Goal: Communication & Community: Answer question/provide support

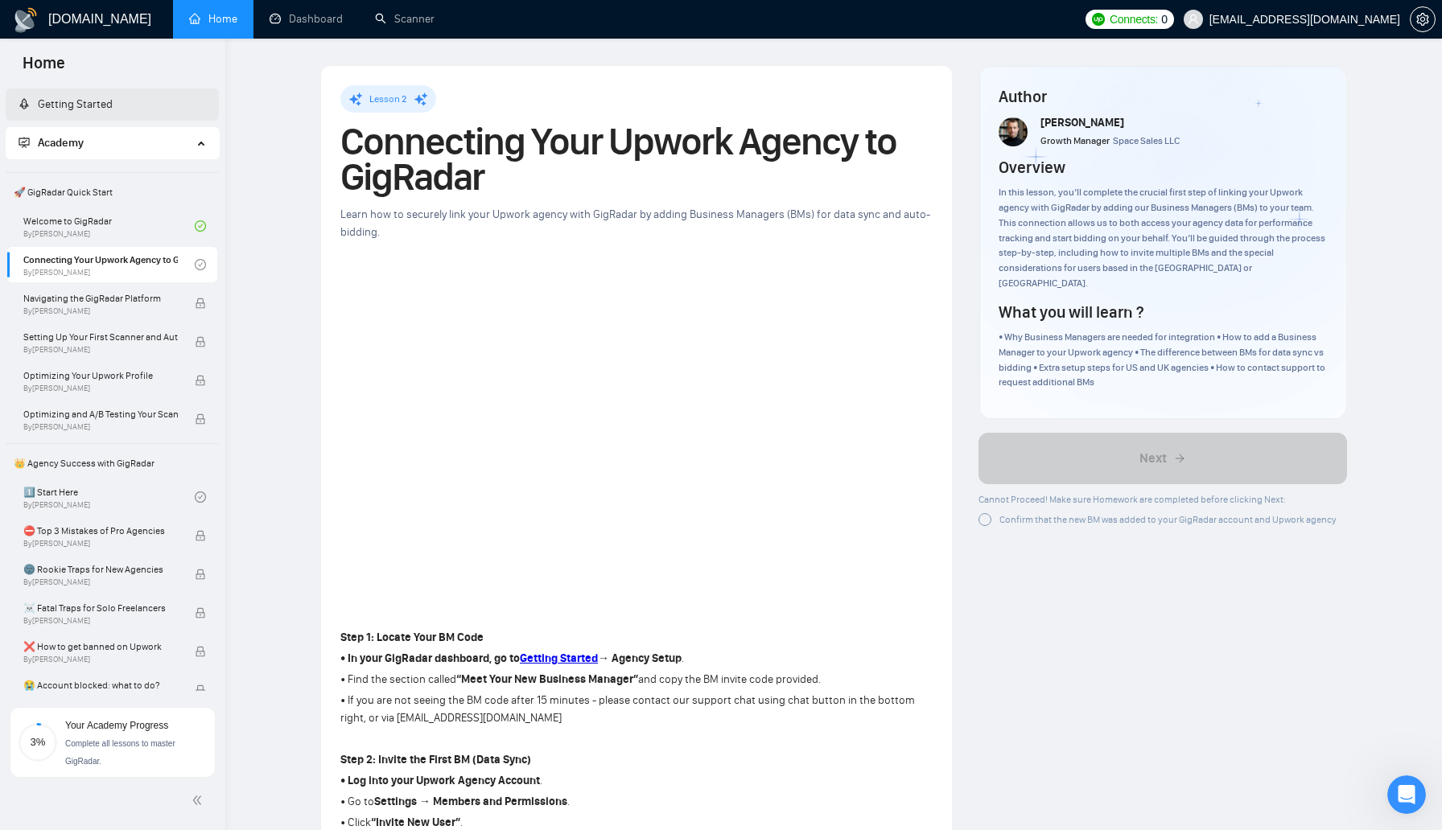
click at [105, 108] on link "Getting Started" at bounding box center [66, 104] width 94 height 14
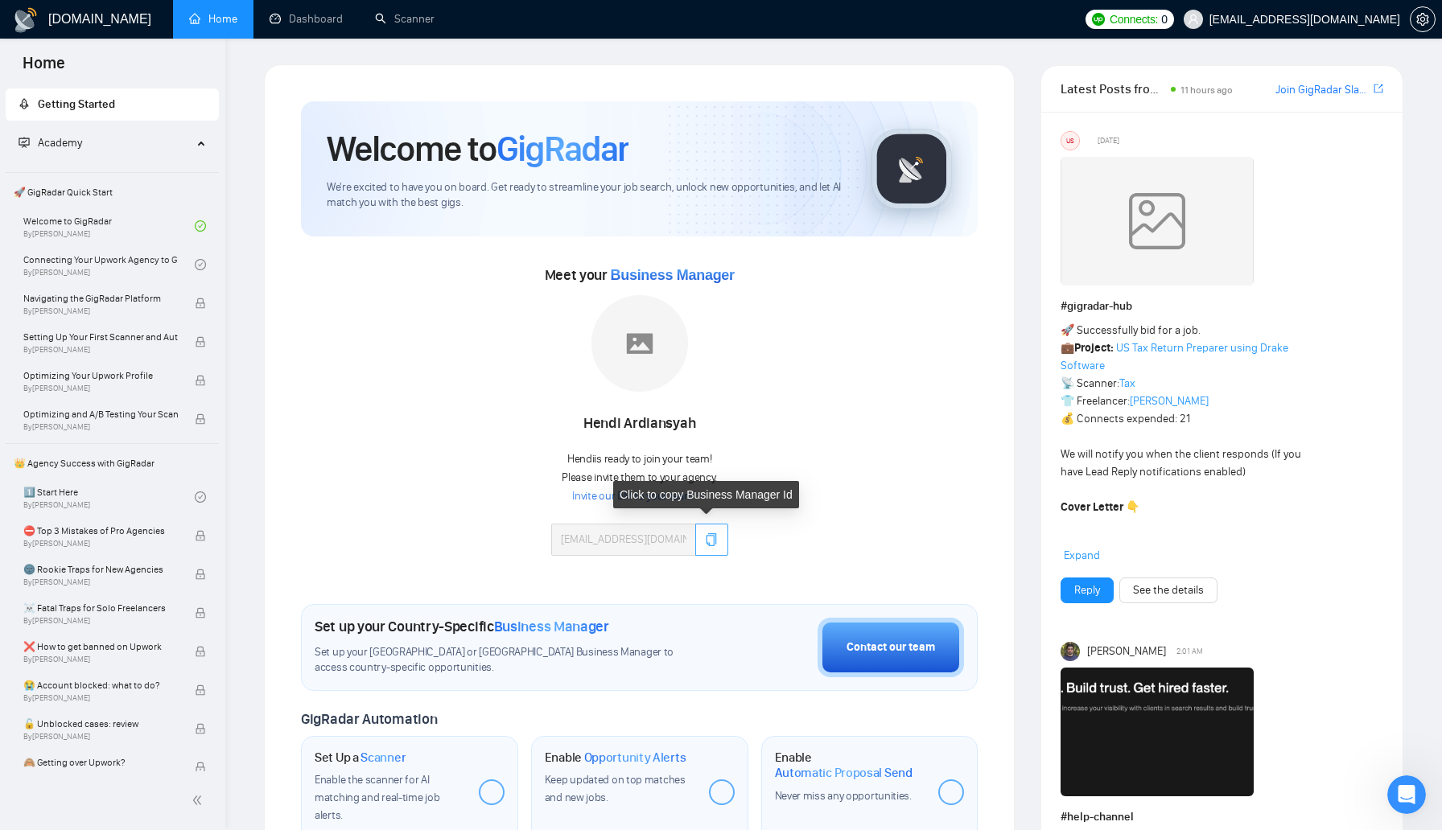
click at [720, 542] on button "button" at bounding box center [711, 540] width 32 height 32
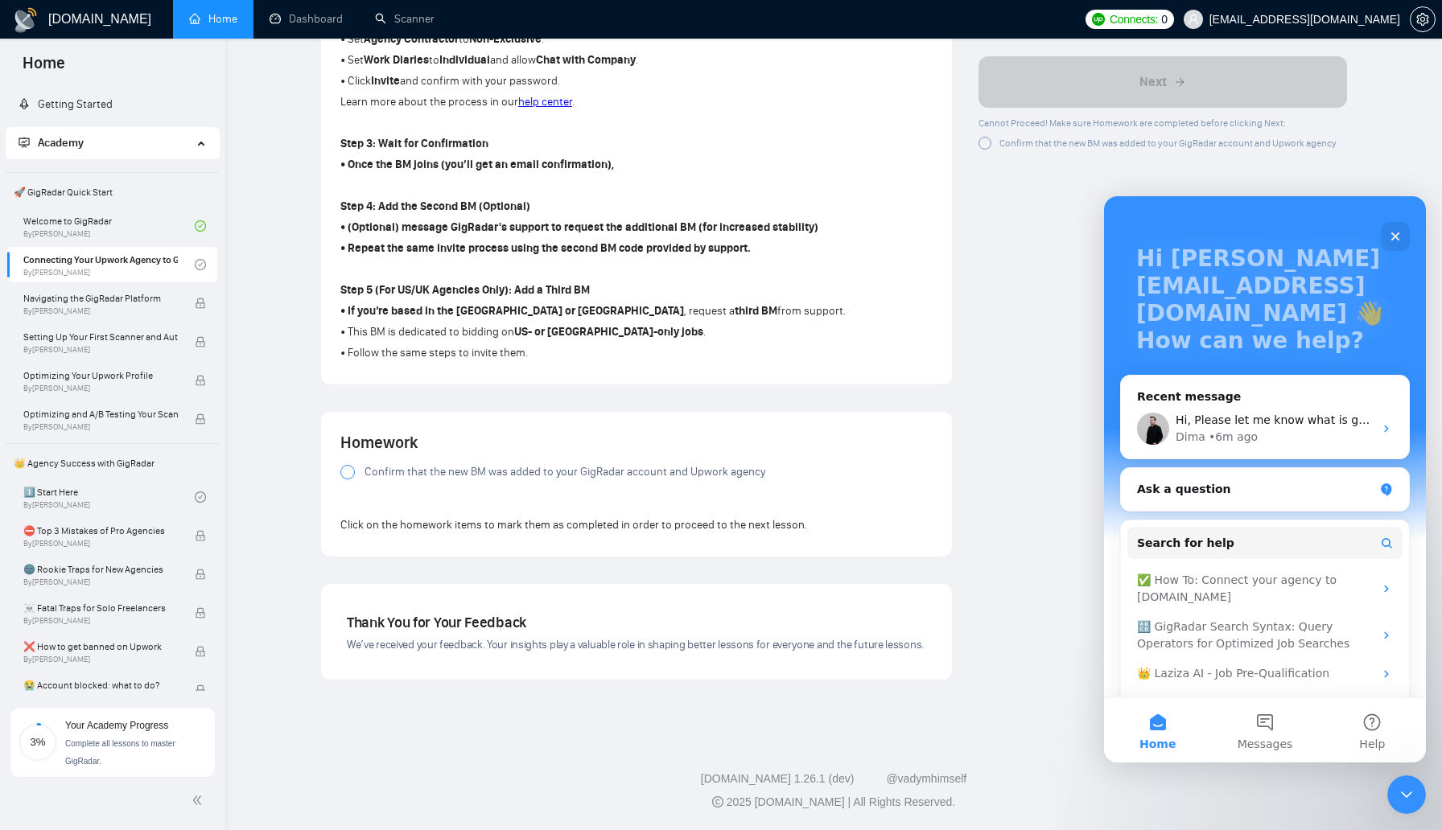
scroll to position [101, 0]
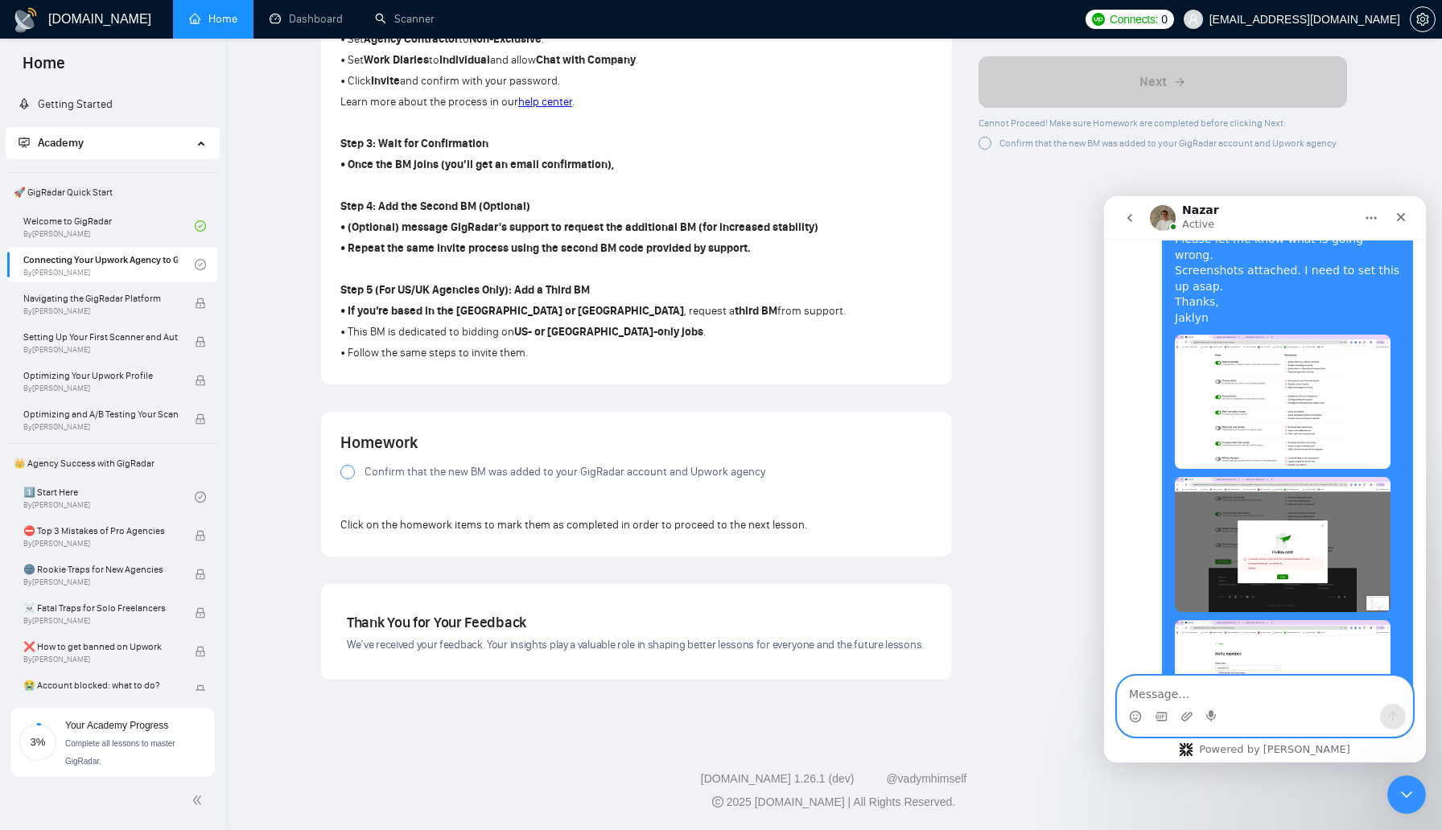
scroll to position [3010, 0]
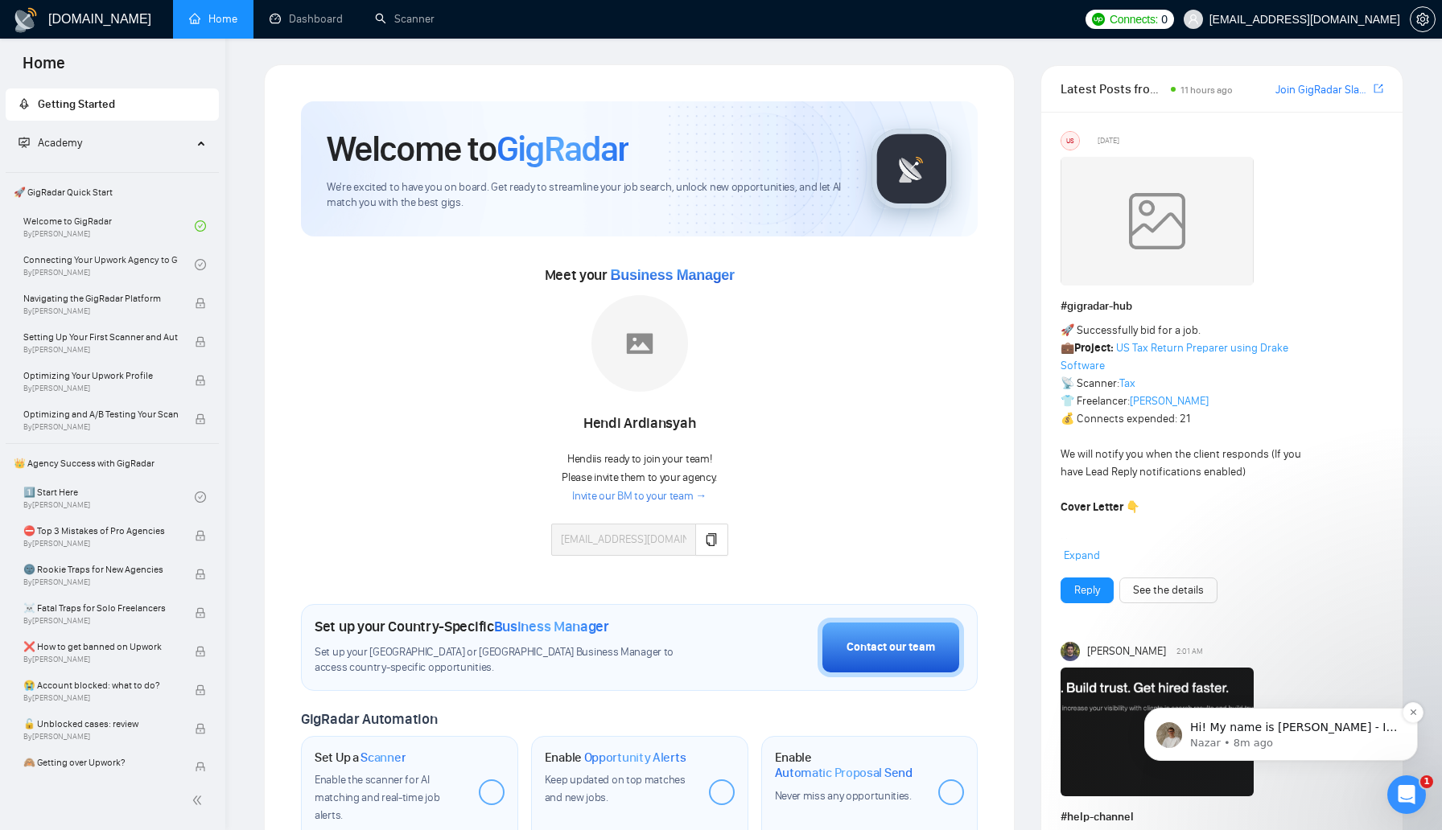
click at [1335, 744] on p "Nazar • 8m ago" at bounding box center [1294, 743] width 208 height 14
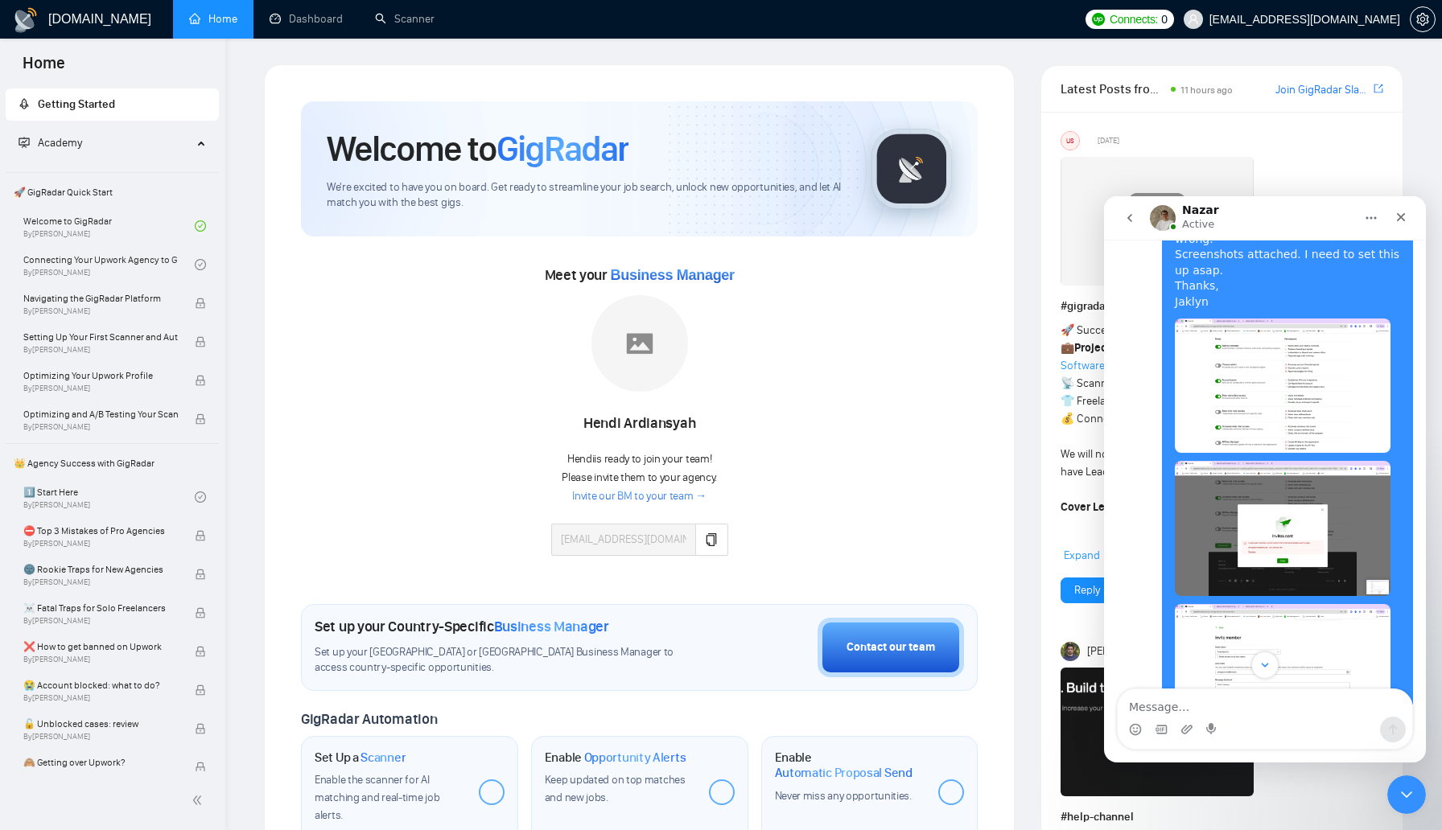
scroll to position [3023, 0]
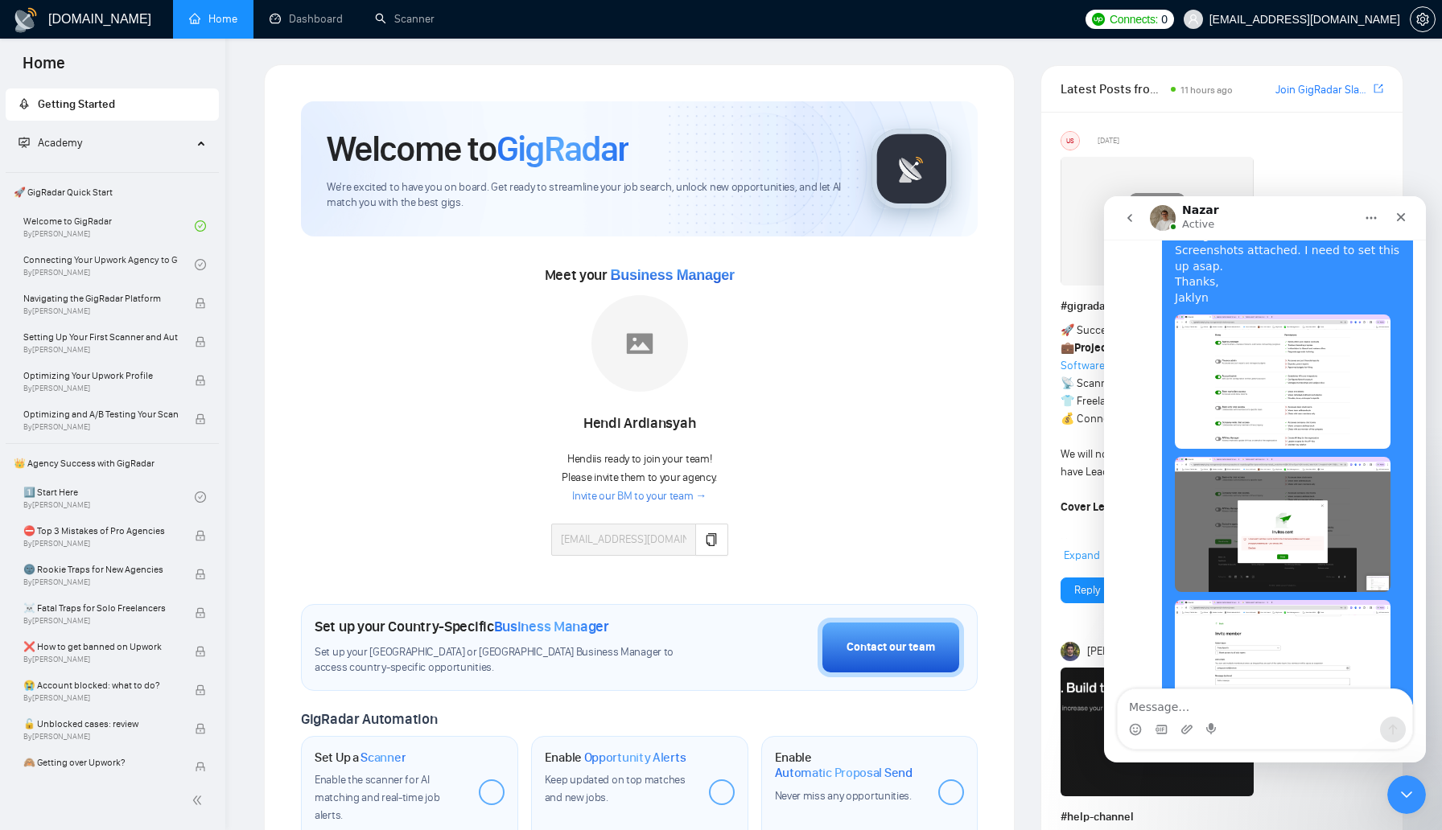
click at [1306, 707] on textarea "Message…" at bounding box center [1265, 703] width 295 height 27
type textarea "THanks"
type textarea "Thank you"
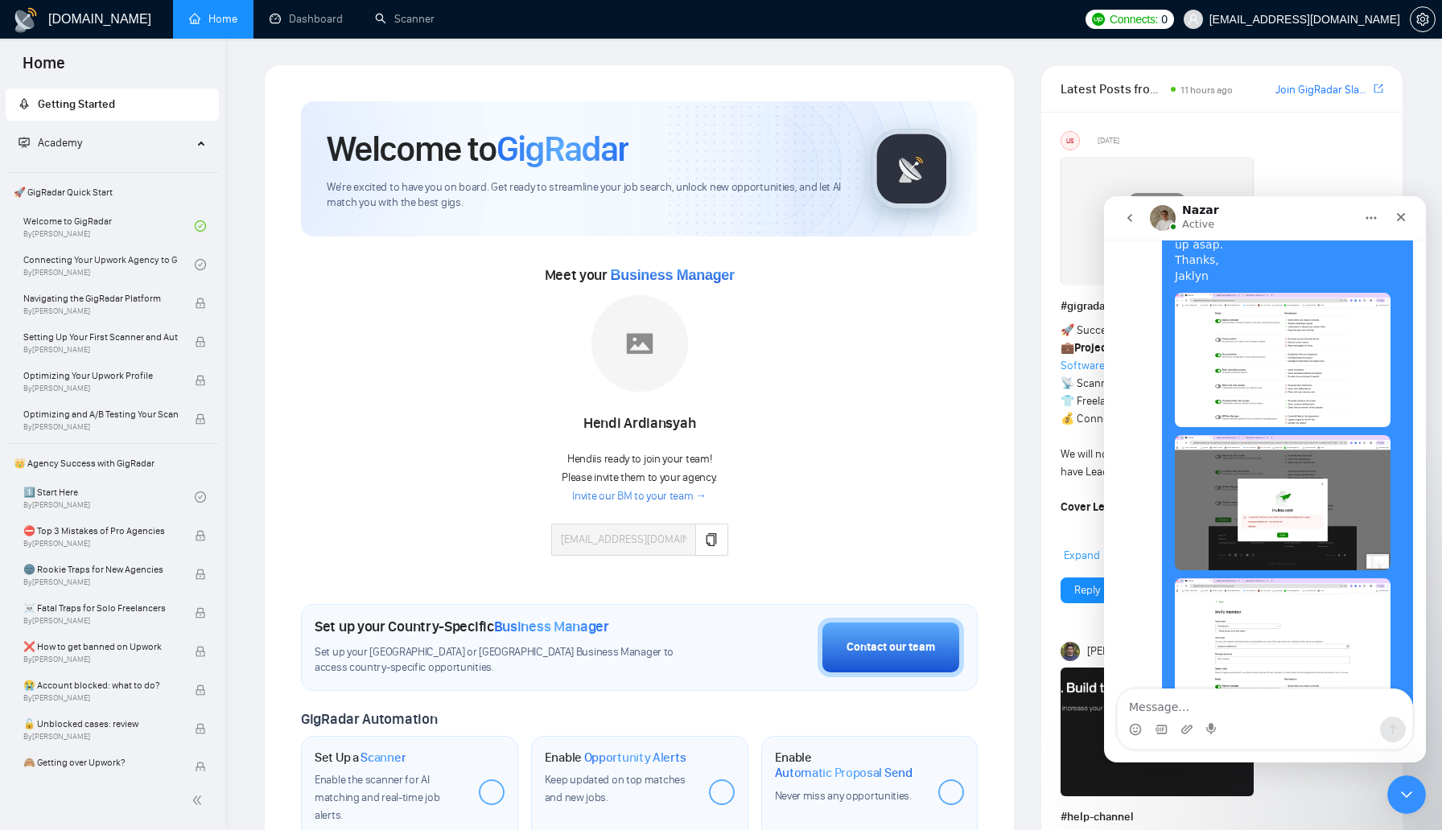
click at [1297, 699] on textarea "Message…" at bounding box center [1265, 703] width 295 height 27
click at [1282, 773] on div "Hi! My name is Nazar - I’ll get back to you shortly with a response 😊 Nazar • 1…" at bounding box center [1265, 821] width 296 height 96
click at [1370, 218] on icon "Home" at bounding box center [1371, 218] width 13 height 13
click at [1351, 252] on div "Expand window" at bounding box center [1325, 258] width 114 height 17
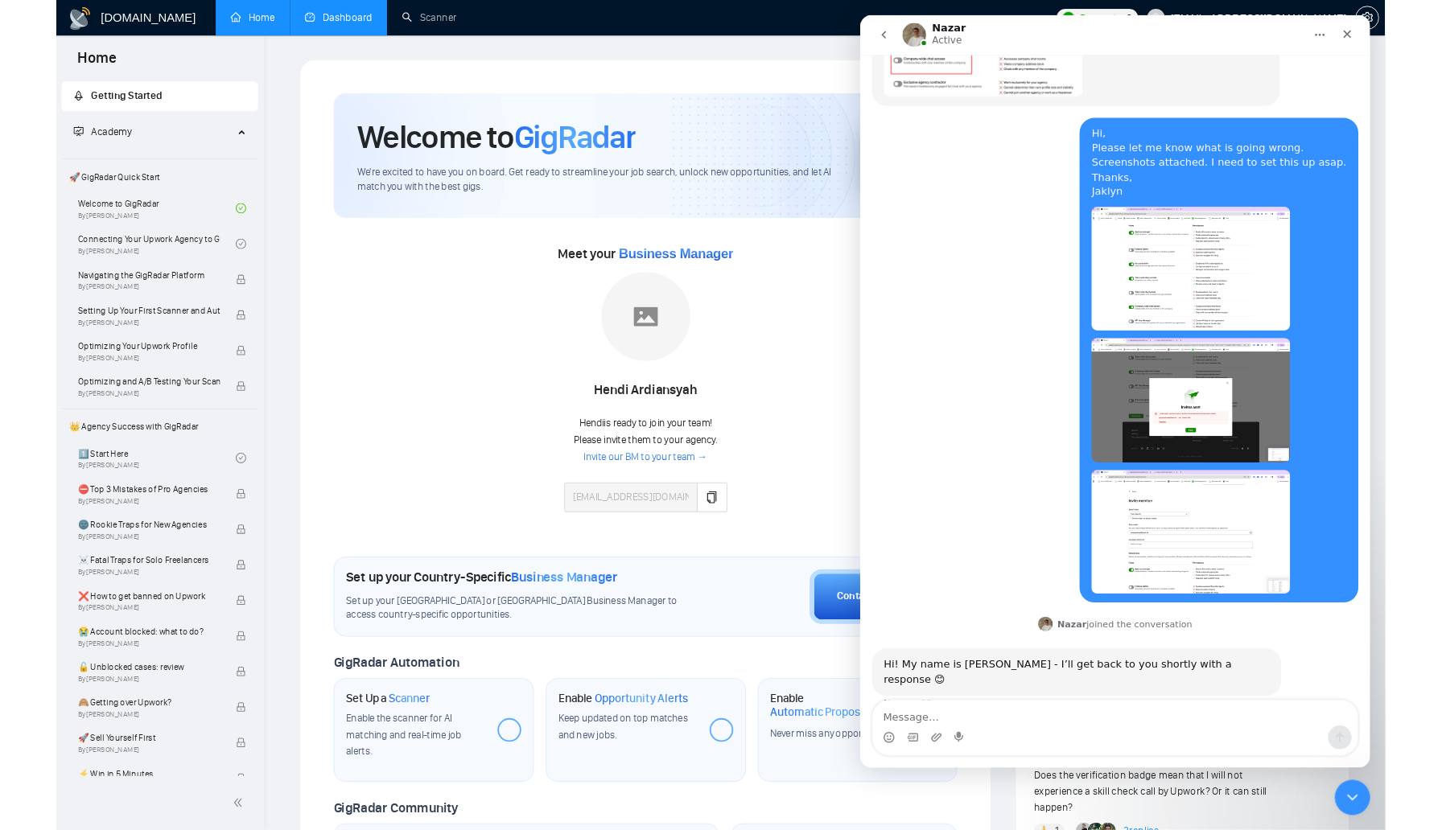
scroll to position [2334, 0]
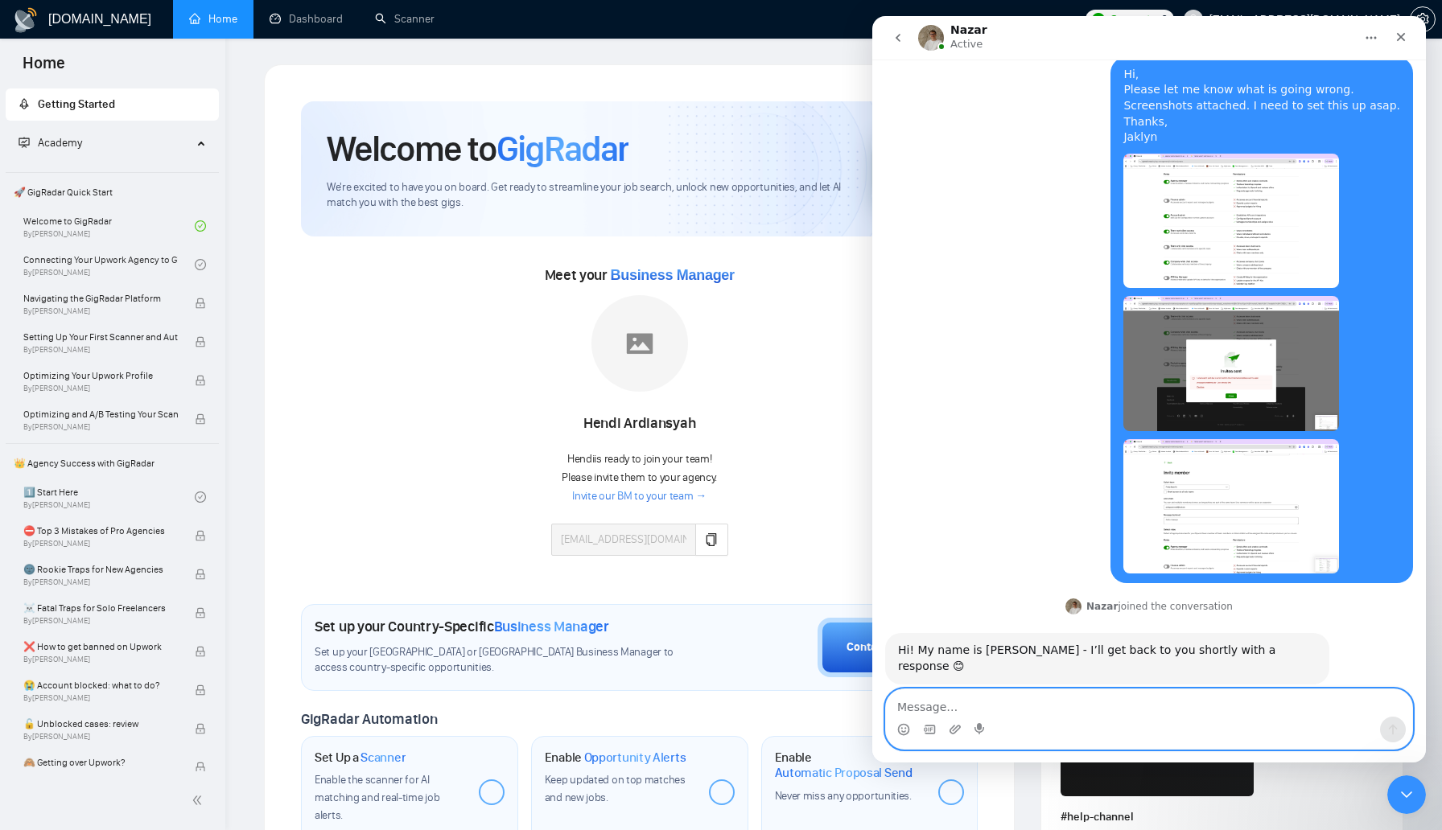
click at [1123, 693] on textarea "Message…" at bounding box center [1149, 703] width 526 height 27
type textarea "This is my top priority for [DATE]"
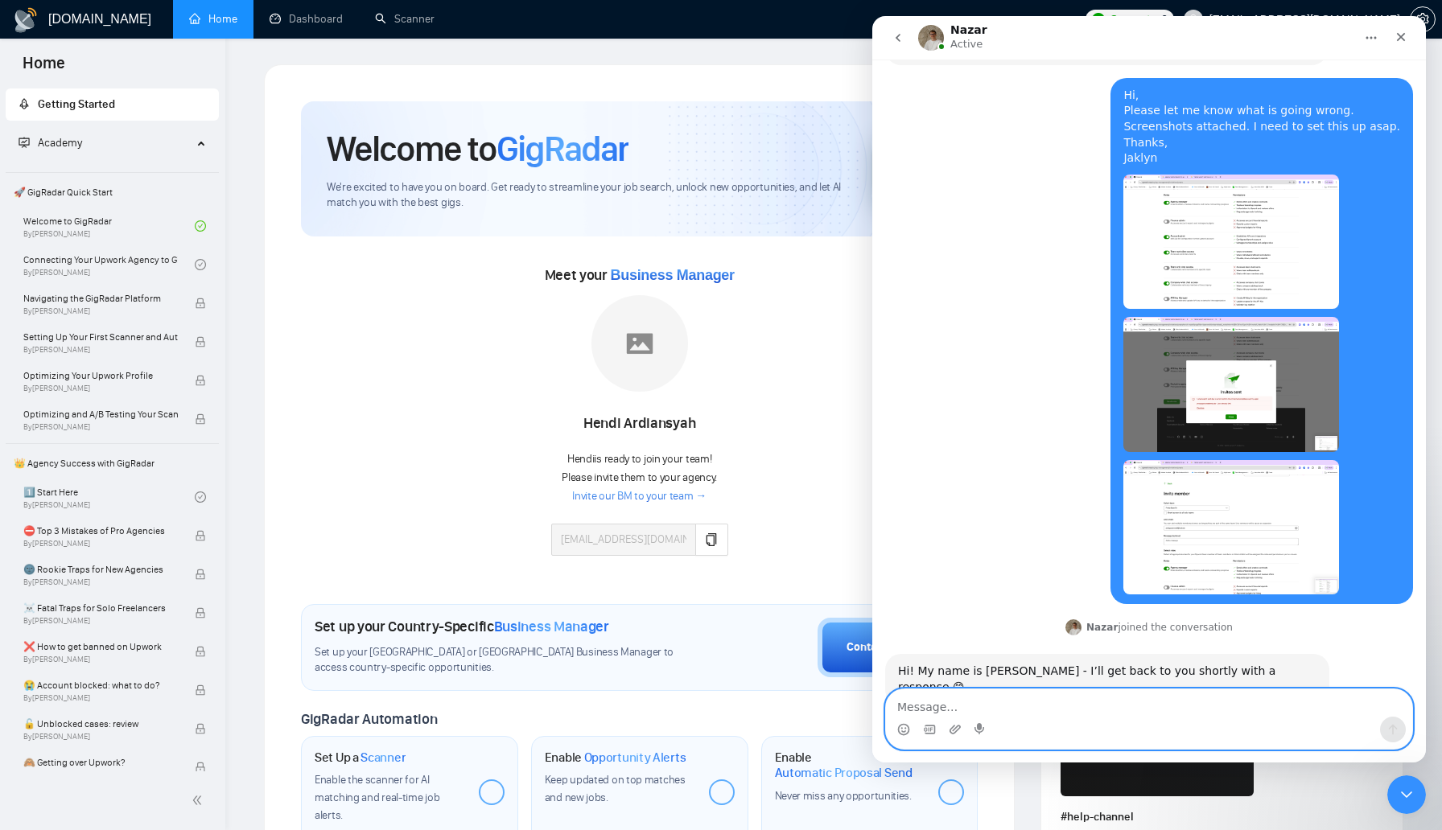
scroll to position [2371, 0]
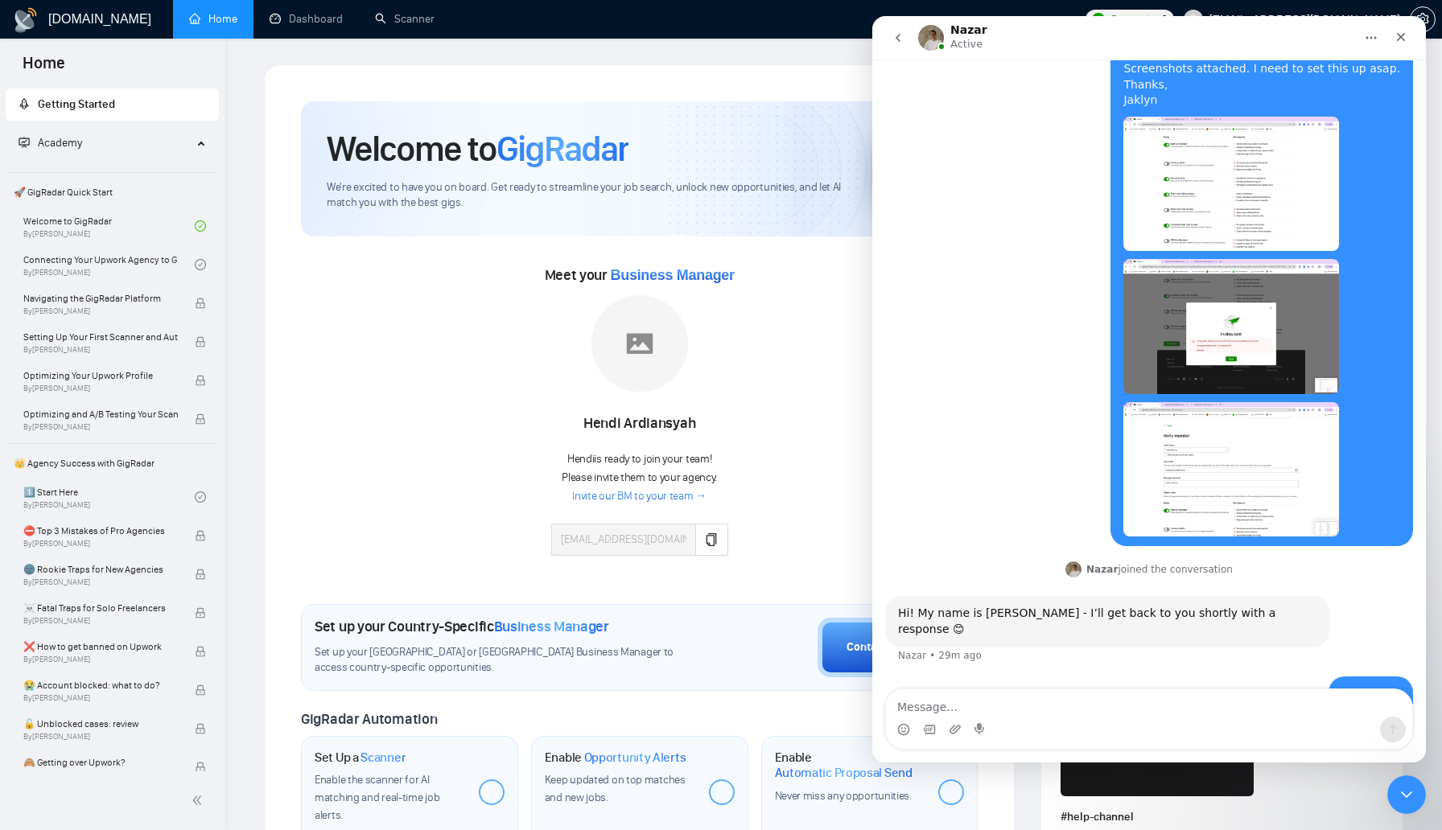
click at [939, 410] on div "Hi, Please let me know what is going wrong. Screenshots attached. I need to set…" at bounding box center [1149, 289] width 528 height 539
click at [988, 711] on textarea "Message…" at bounding box center [1149, 703] width 526 height 27
click at [975, 708] on textarea "Message…" at bounding box center [1149, 703] width 526 height 27
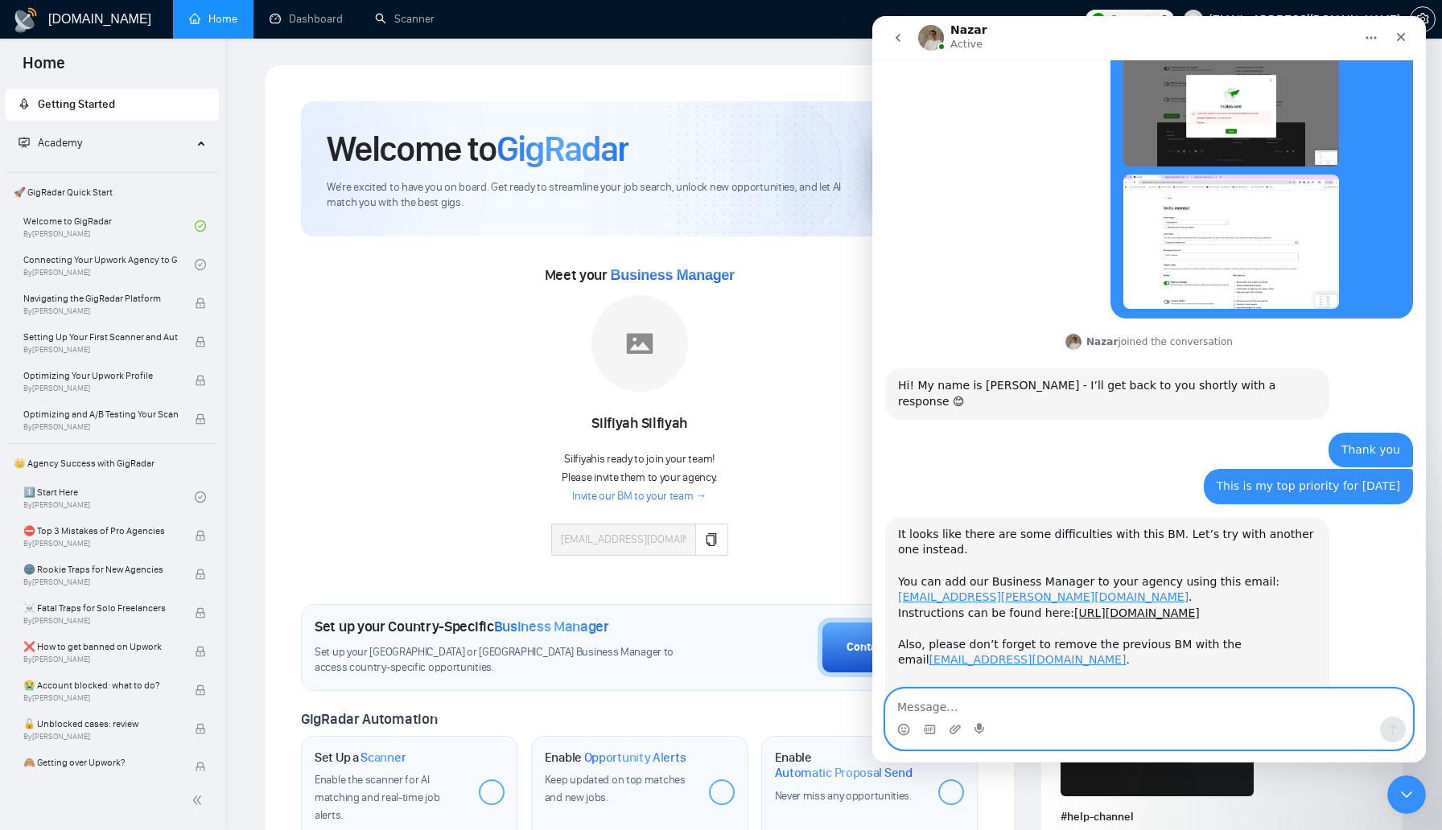
scroll to position [2608, 0]
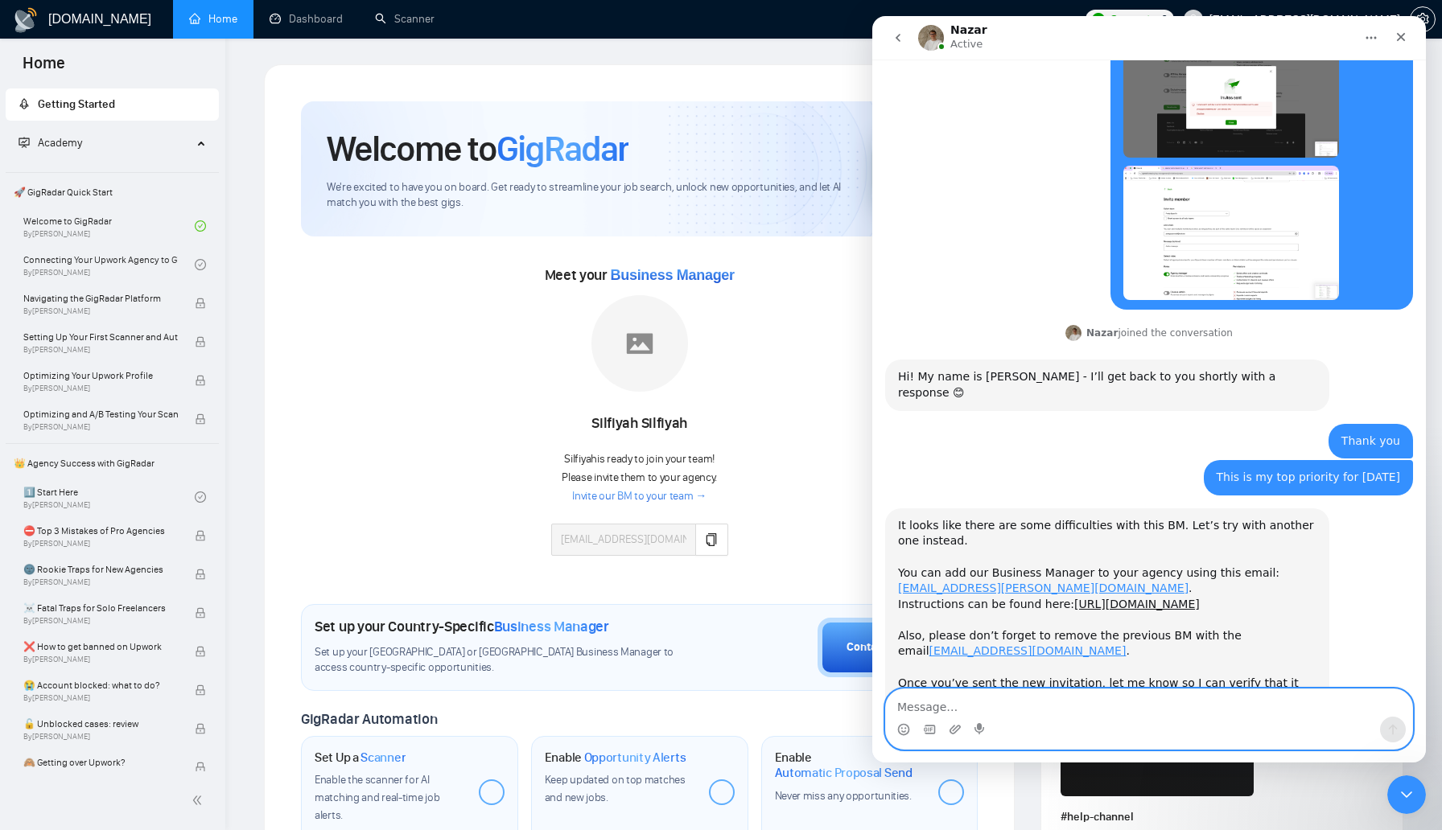
click at [1077, 707] on textarea "Message…" at bounding box center [1149, 703] width 526 height 27
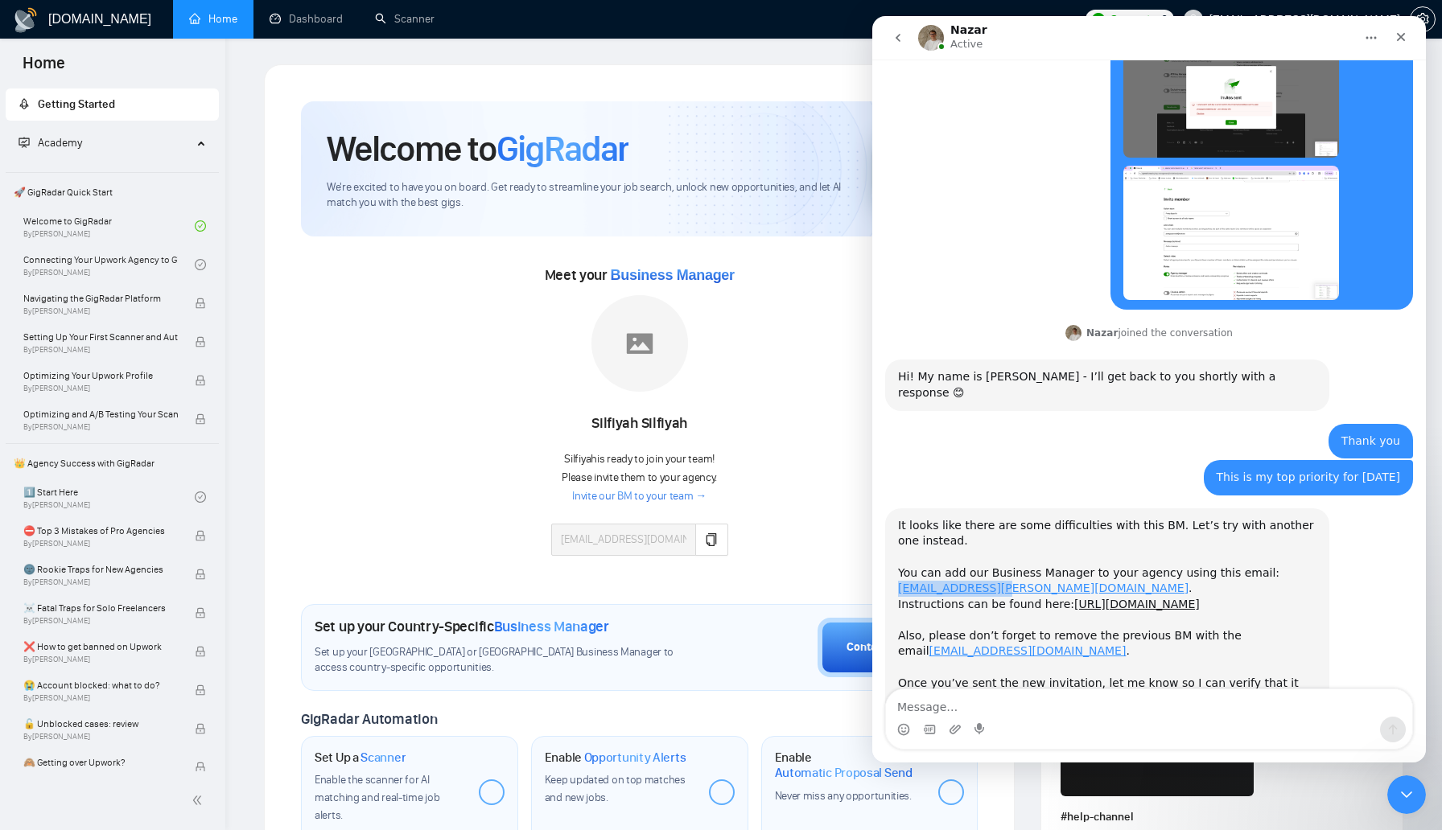
drag, startPoint x: 992, startPoint y: 512, endPoint x: 892, endPoint y: 509, distance: 99.8
click at [892, 509] on div "It looks like there are some difficulties with this BM. Let’s try with another …" at bounding box center [1107, 613] width 444 height 208
copy link "[EMAIL_ADDRESS][PERSON_NAME][DOMAIN_NAME]"
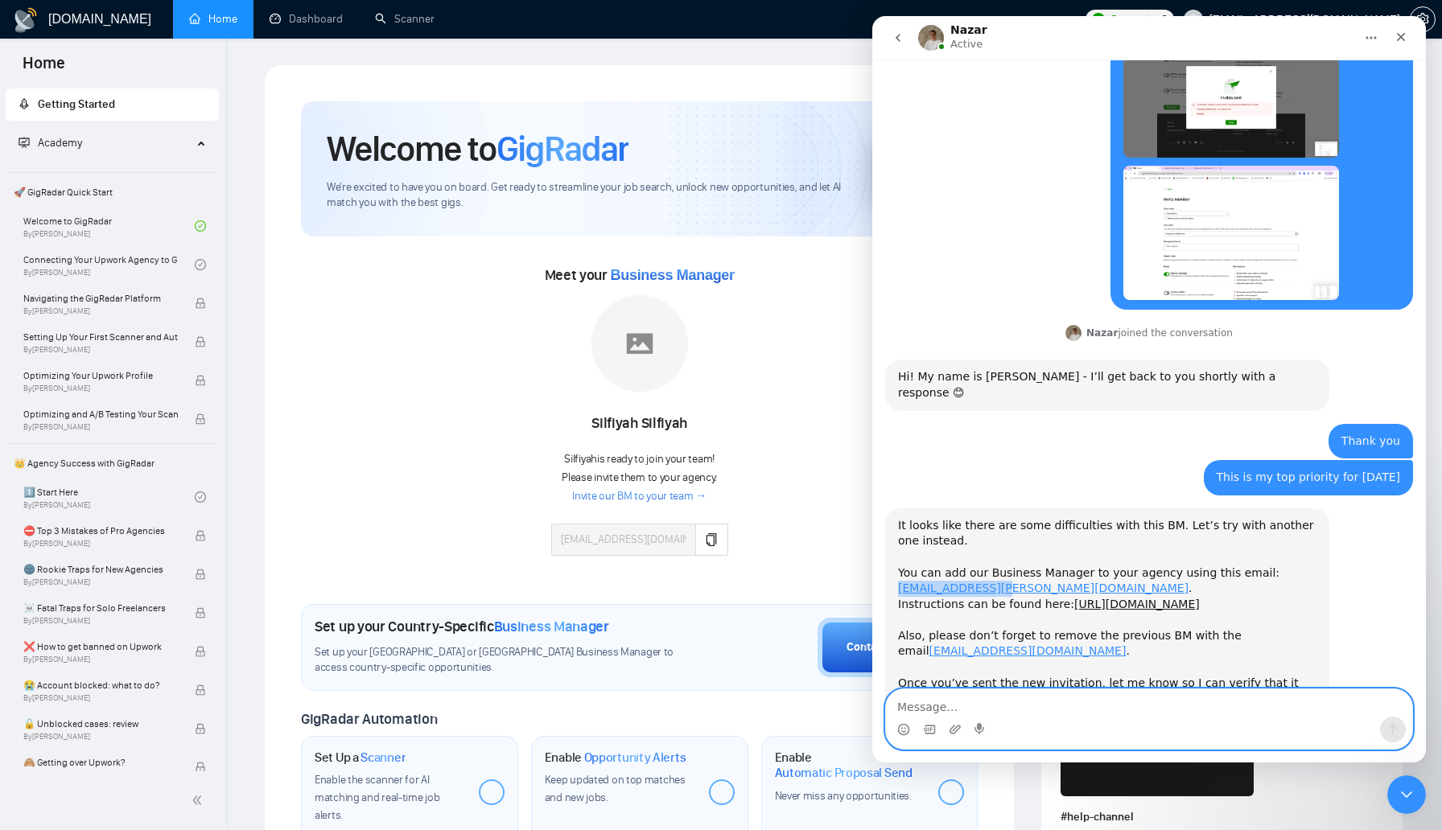
click at [1113, 711] on textarea "Message…" at bounding box center [1149, 703] width 526 height 27
type textarea "ok do the rest of the settings look good?"
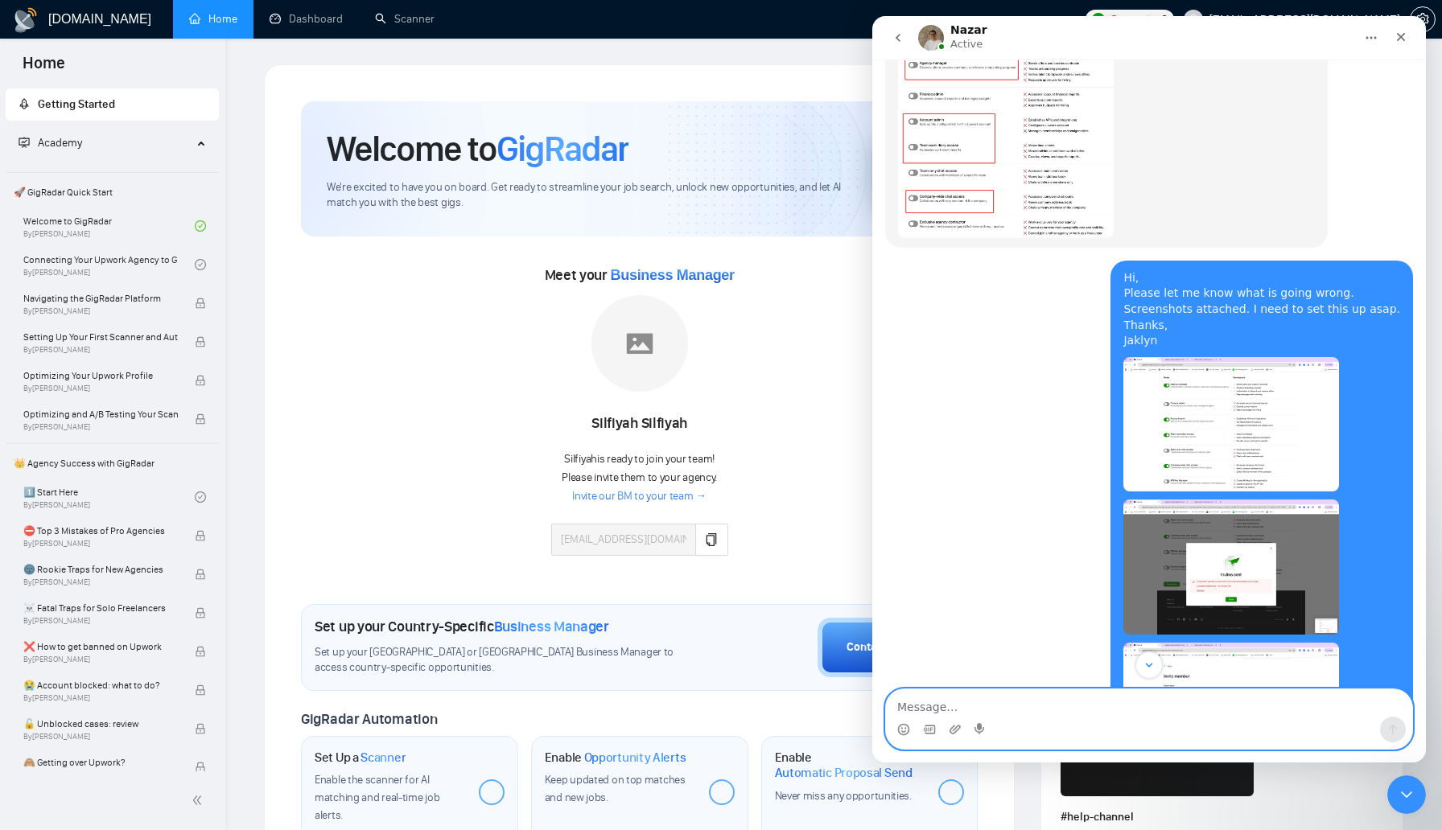
scroll to position [2097, 0]
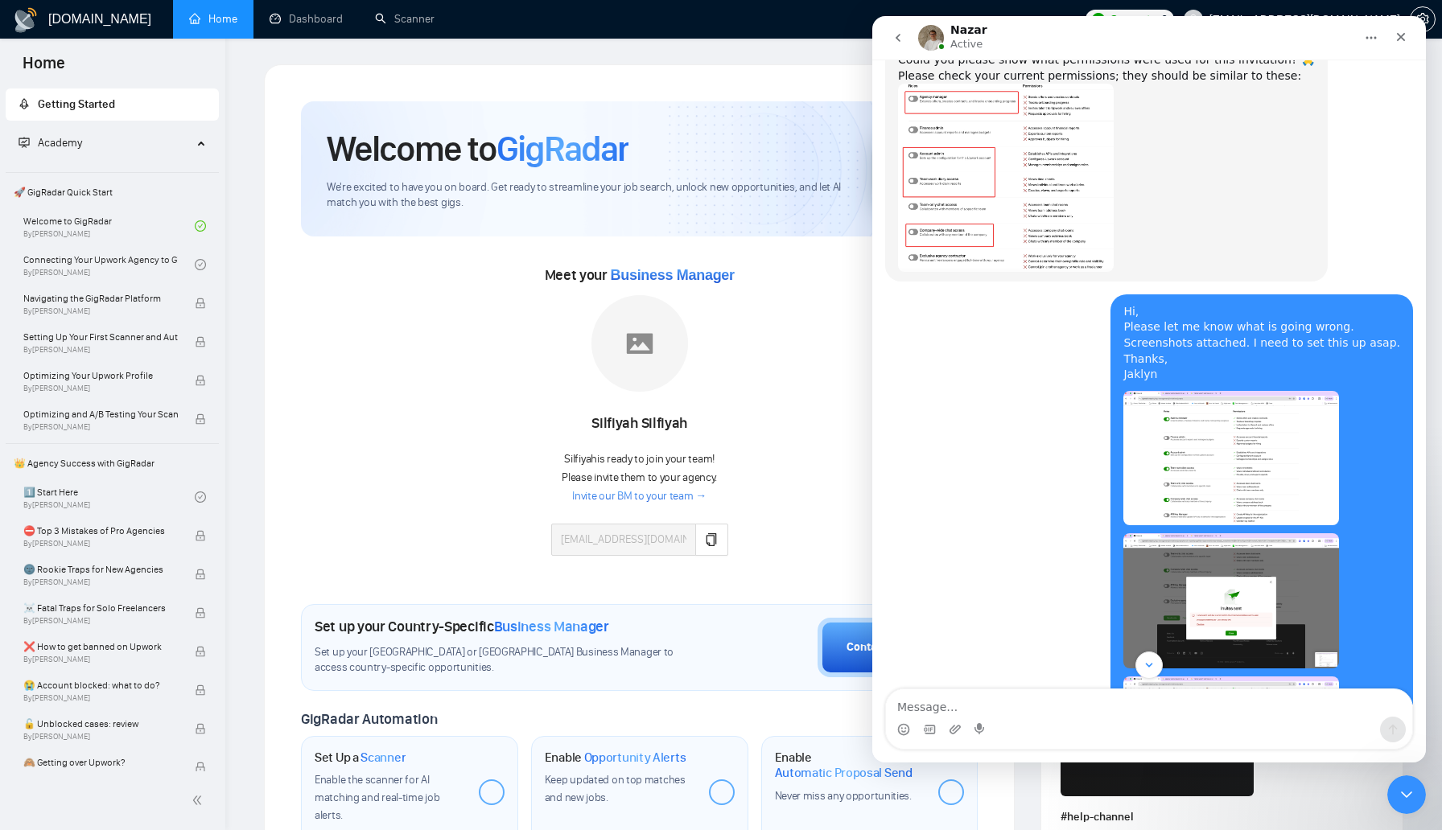
click at [1259, 391] on img "jaklyn@prettyspecific.com says…" at bounding box center [1231, 458] width 216 height 135
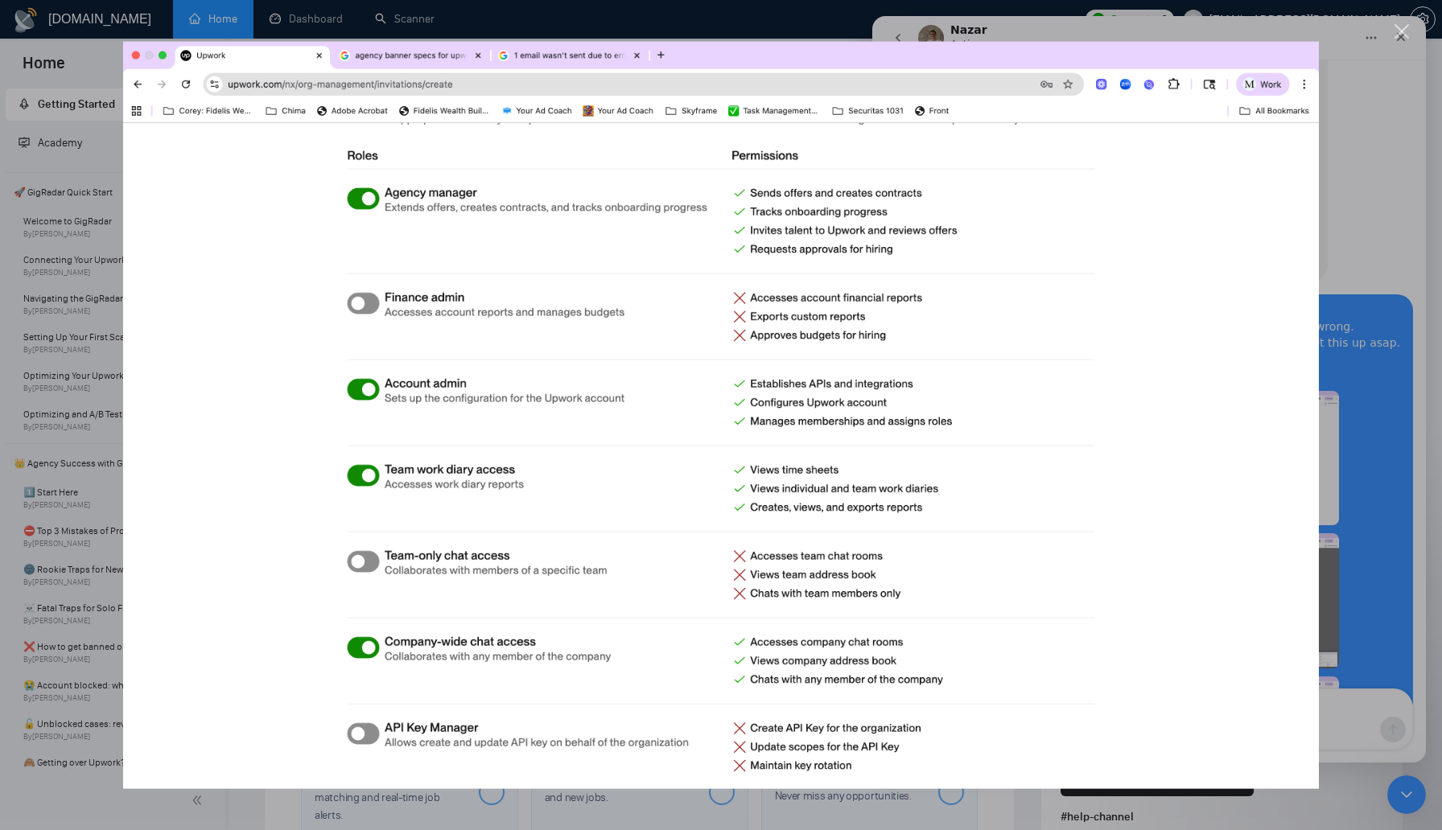
scroll to position [0, 0]
click at [1365, 431] on div "Intercom messenger" at bounding box center [721, 415] width 1442 height 830
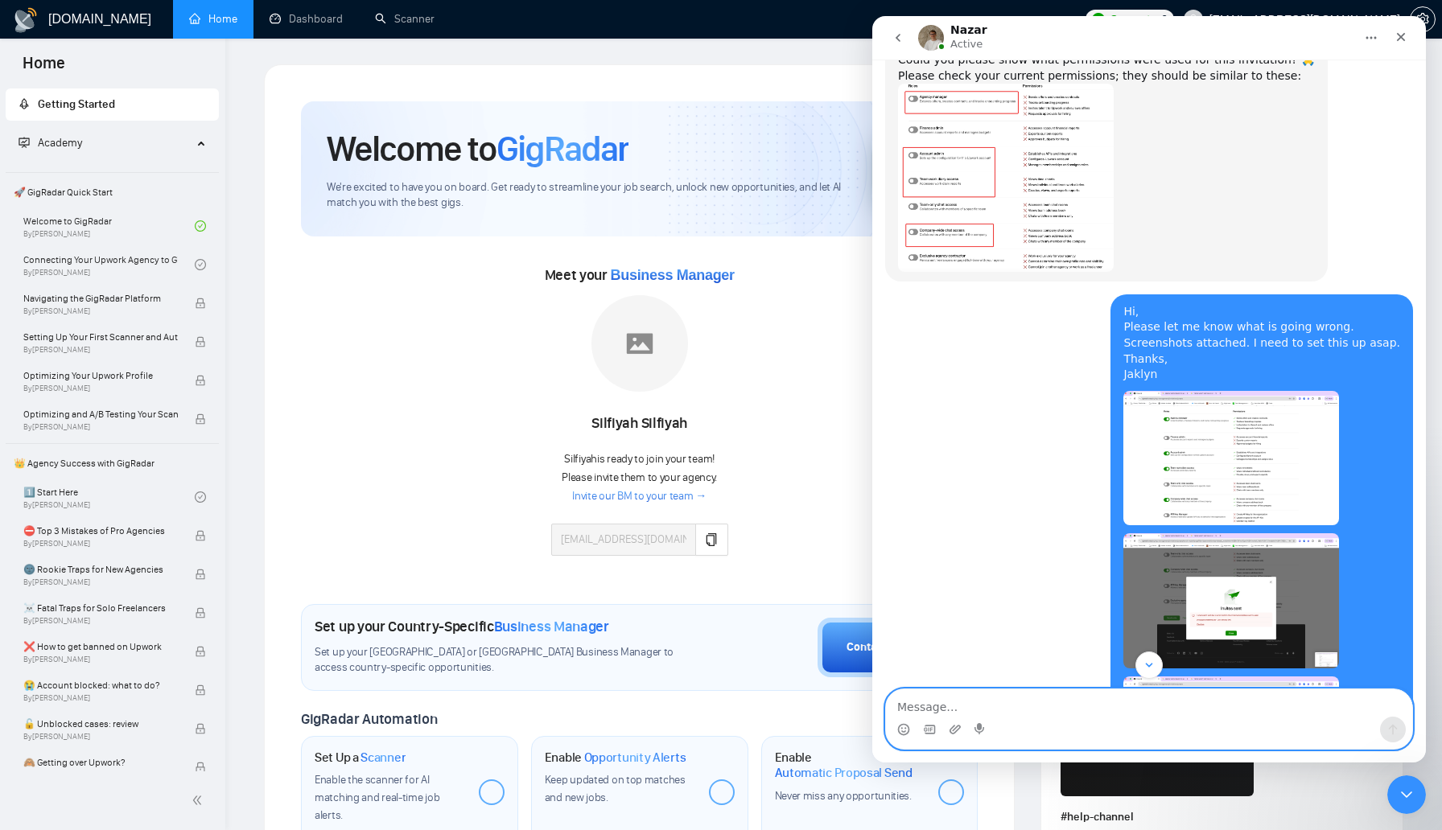
click at [1197, 713] on textarea "Message…" at bounding box center [1149, 703] width 526 height 27
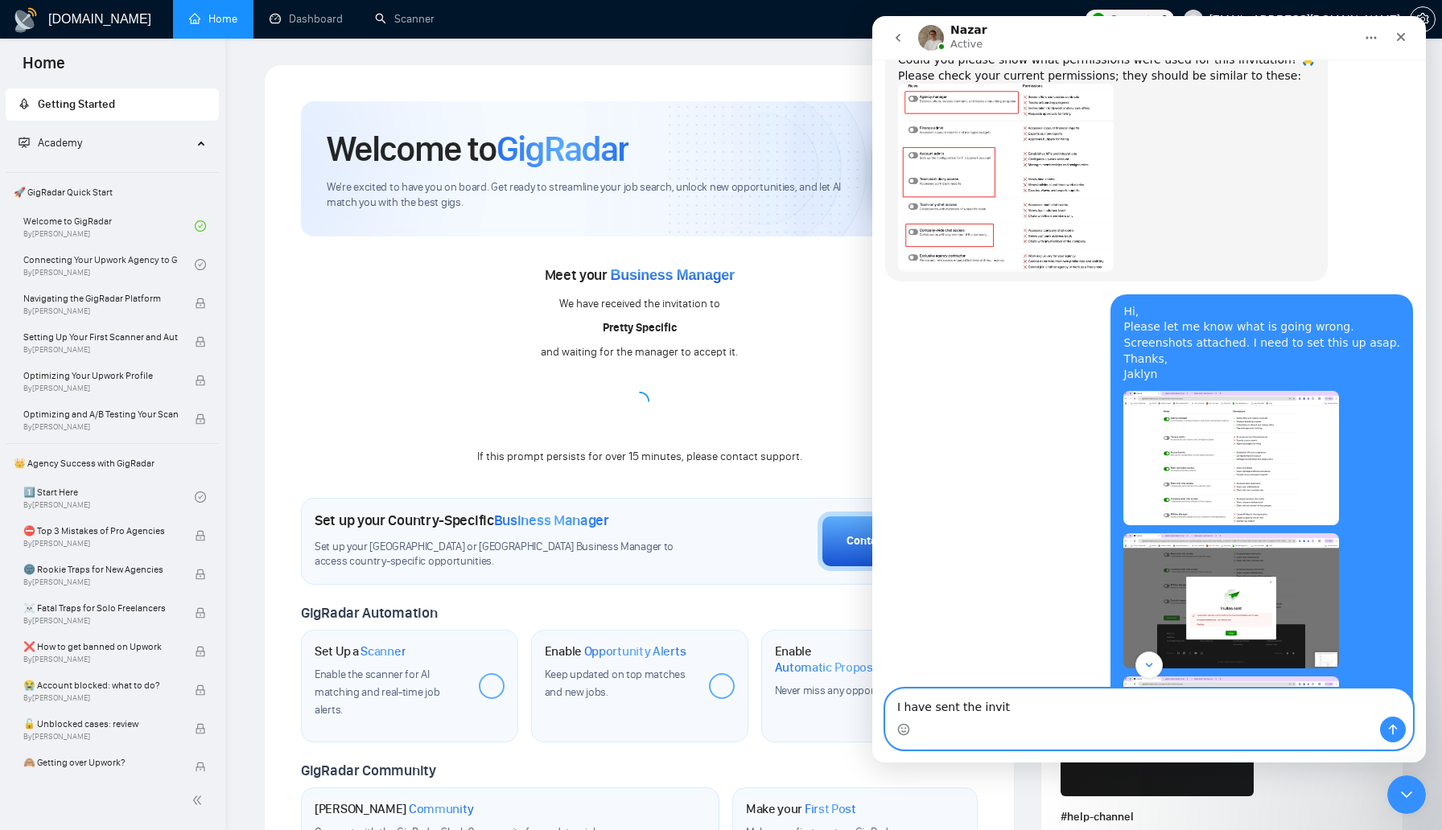
type textarea "I have sent the invite"
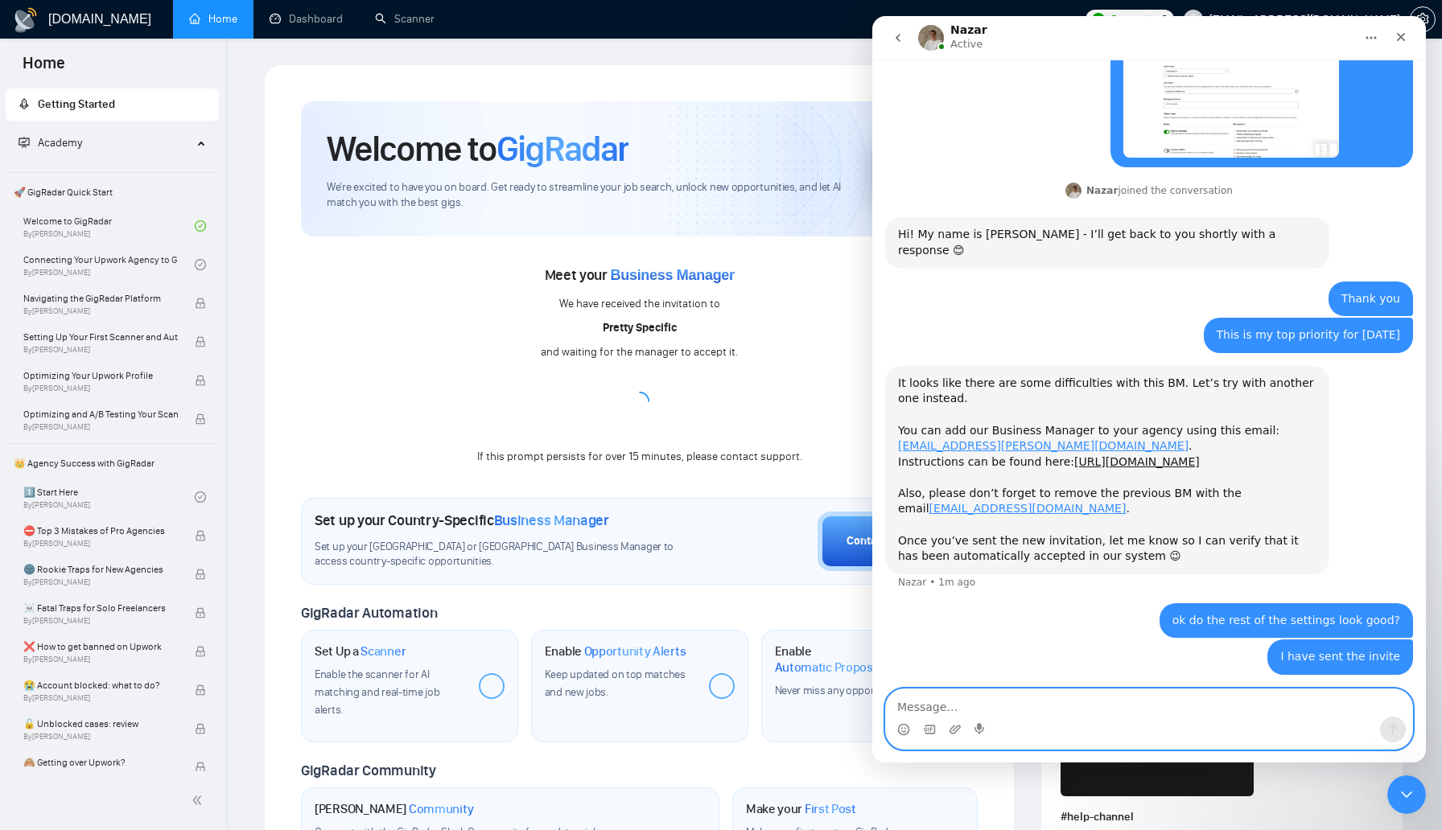
scroll to position [2755, 0]
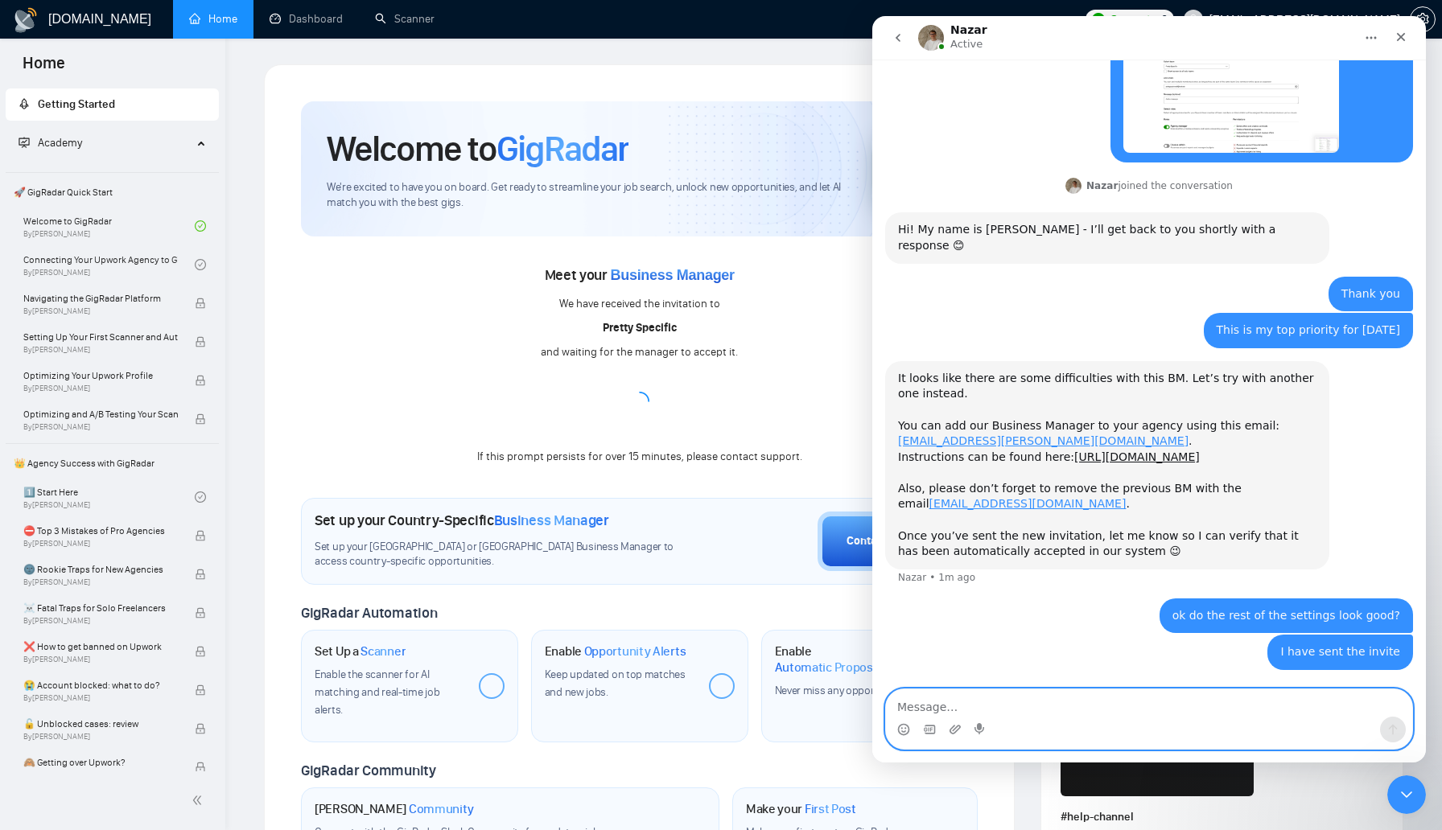
click at [1065, 706] on textarea "Message…" at bounding box center [1149, 703] width 526 height 27
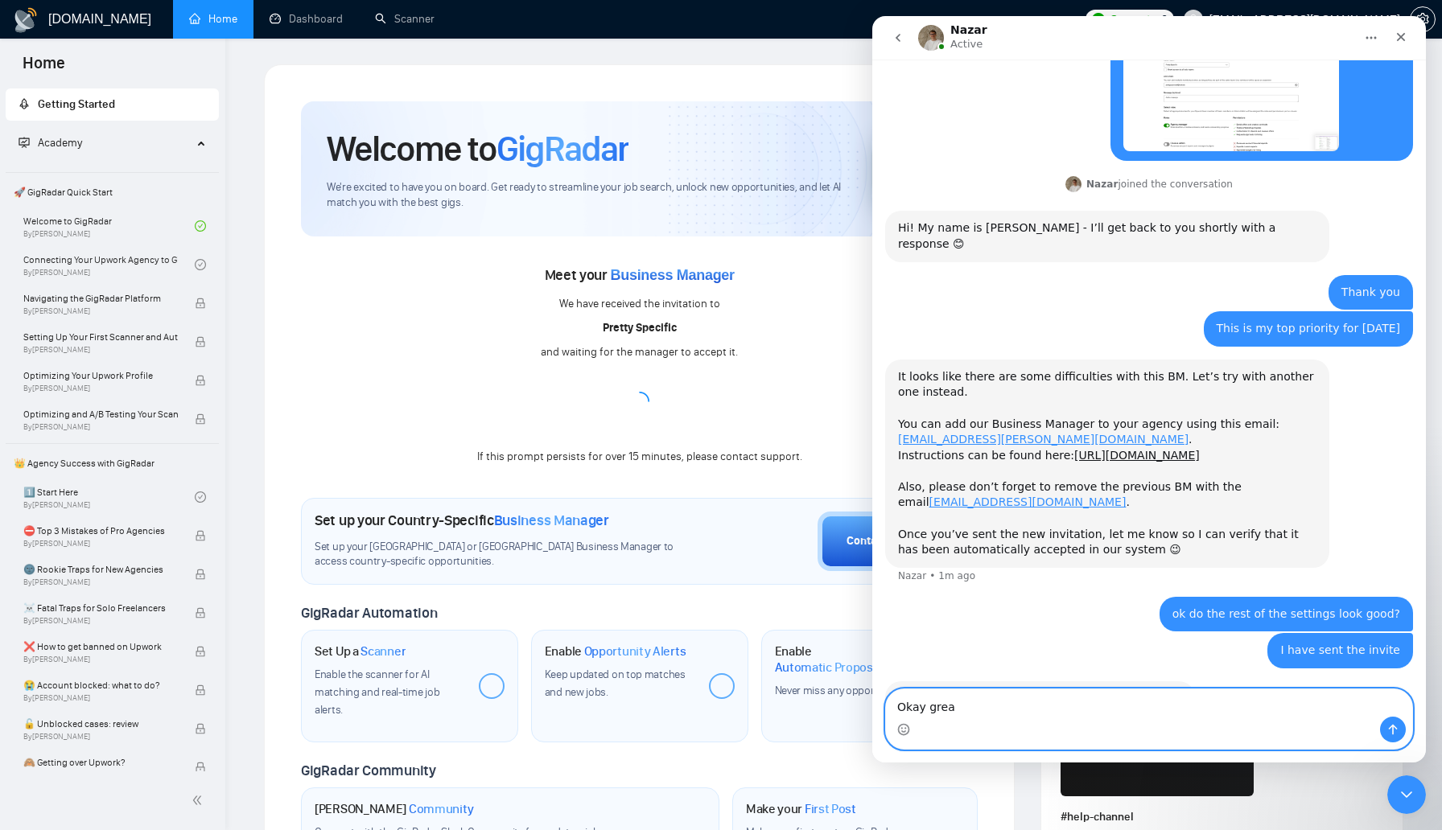
type textarea "Okay great"
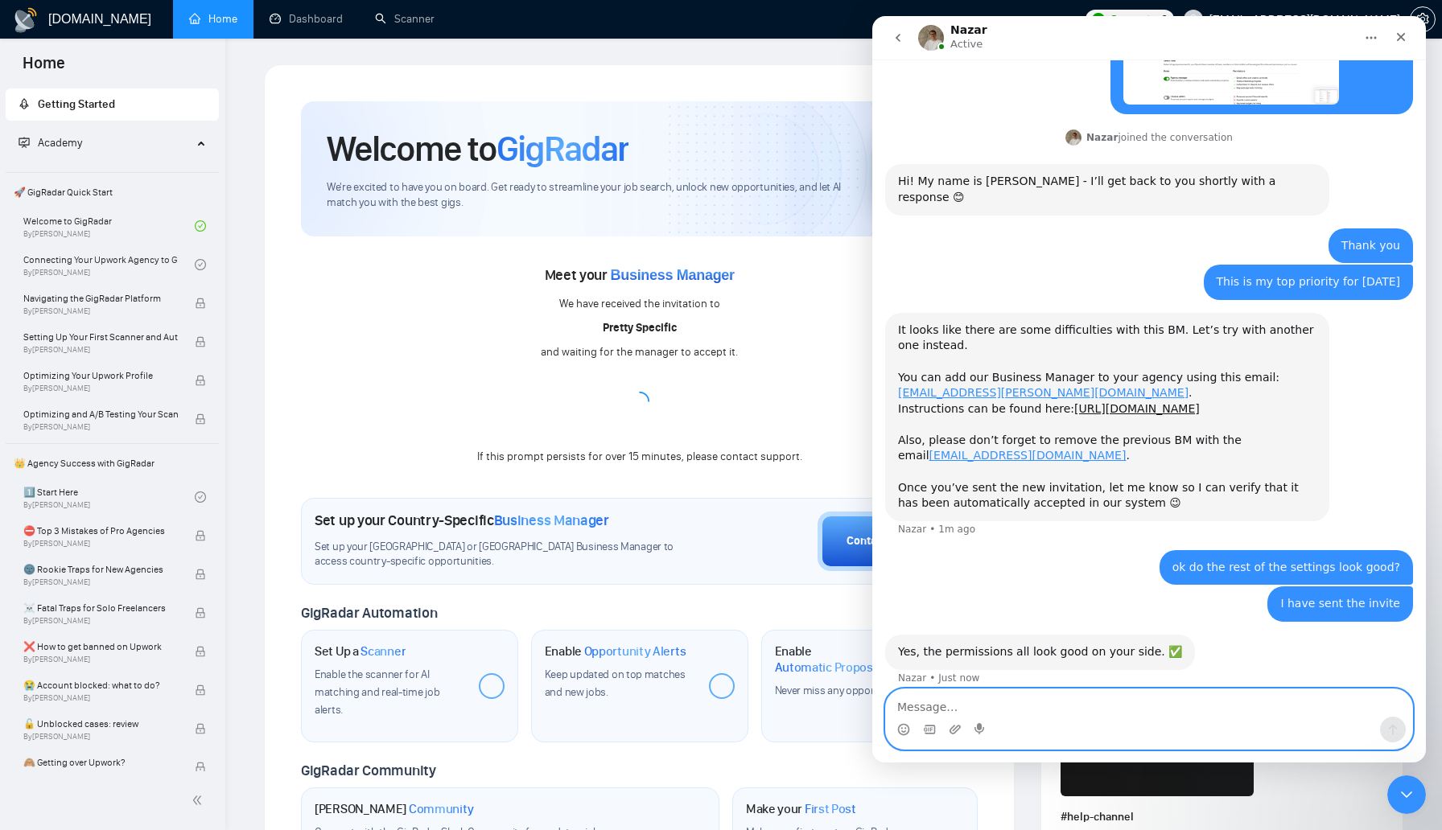
scroll to position [2805, 0]
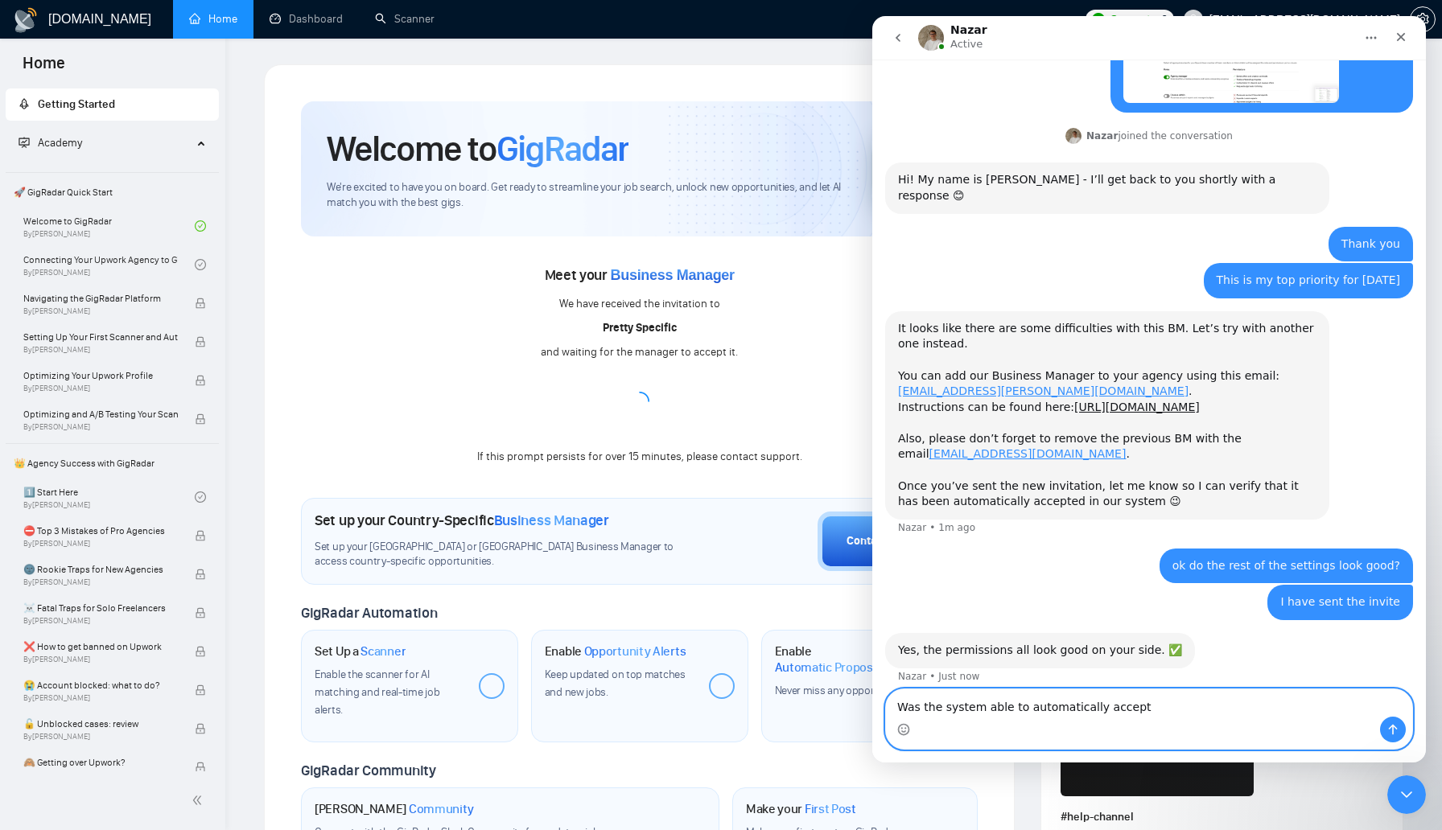
type textarea "Was the system able to automatically accept?"
